Goal: Task Accomplishment & Management: Manage account settings

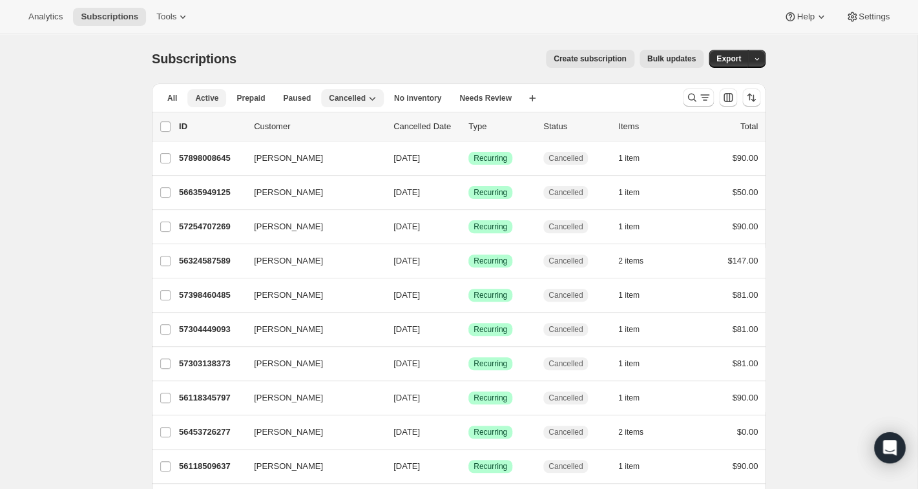
click at [203, 96] on span "Active" at bounding box center [206, 98] width 23 height 10
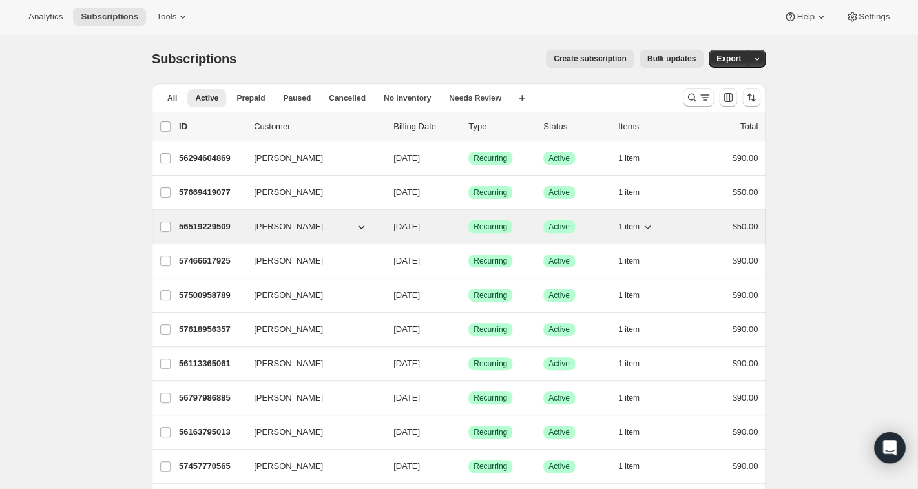
click at [368, 228] on button "[PERSON_NAME]" at bounding box center [310, 226] width 129 height 21
click at [363, 227] on icon "button" at bounding box center [362, 228] width 6 height 4
click at [219, 228] on p "56519229509" at bounding box center [211, 226] width 65 height 13
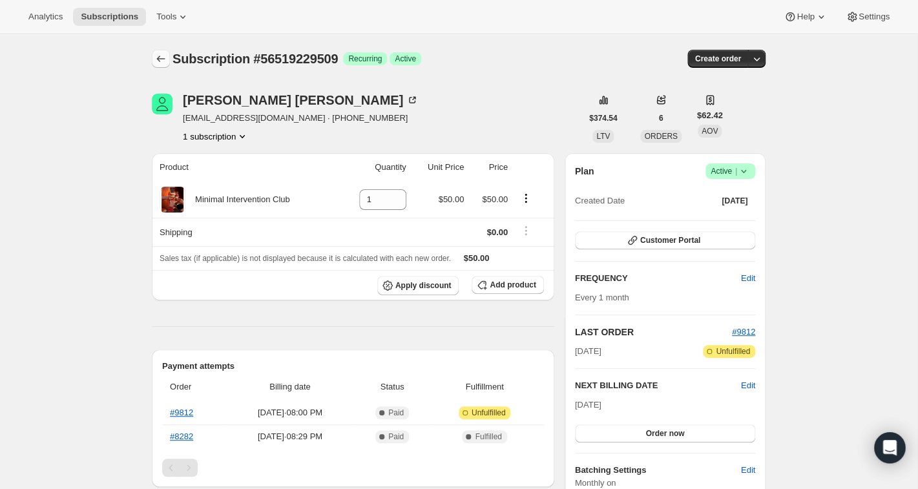
click at [156, 58] on icon "Subscriptions" at bounding box center [160, 58] width 13 height 13
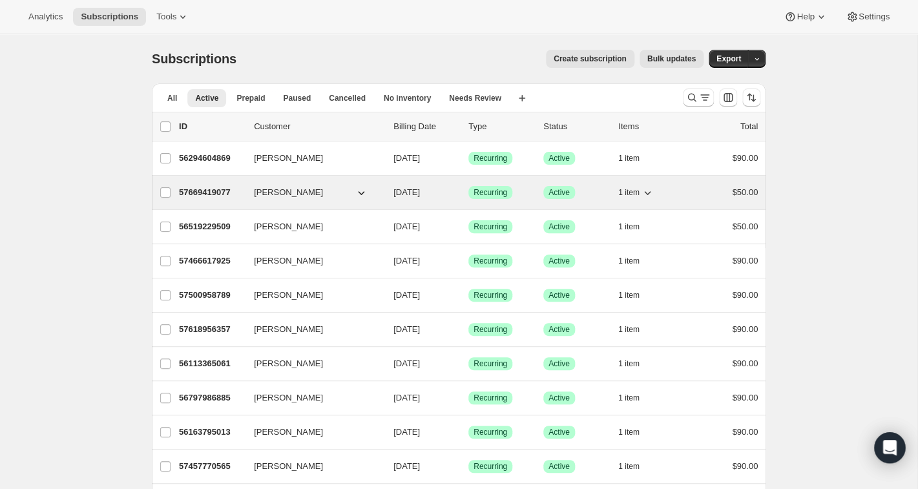
click at [204, 193] on p "57669419077" at bounding box center [211, 192] width 65 height 13
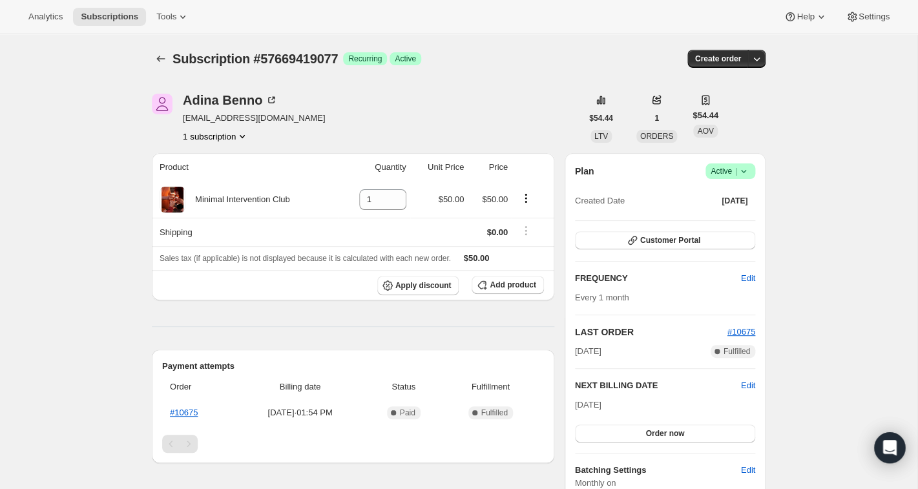
click at [239, 350] on div "Payment attempts Order Billing date Status Fulfillment #10675 [DATE] · 01:54 PM…" at bounding box center [353, 407] width 403 height 114
click at [163, 56] on icon "Subscriptions" at bounding box center [160, 58] width 13 height 13
